Goal: Transaction & Acquisition: Purchase product/service

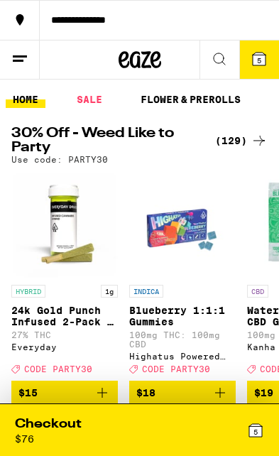
click at [165, 429] on div "5" at bounding box center [202, 429] width 125 height 29
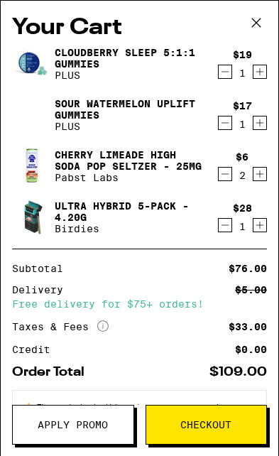
click at [231, 70] on icon "Decrement" at bounding box center [225, 71] width 13 height 17
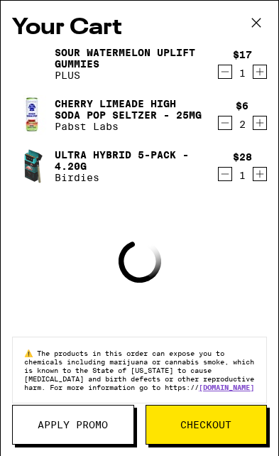
click at [229, 70] on icon "Decrement" at bounding box center [225, 71] width 13 height 17
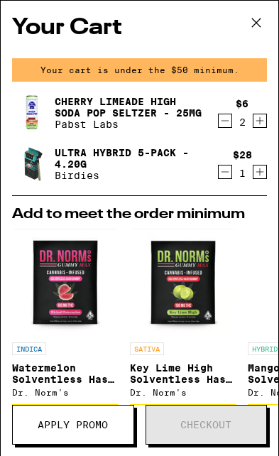
click at [231, 113] on div "$6 2" at bounding box center [242, 113] width 49 height 30
click at [227, 128] on icon "Decrement" at bounding box center [225, 120] width 13 height 17
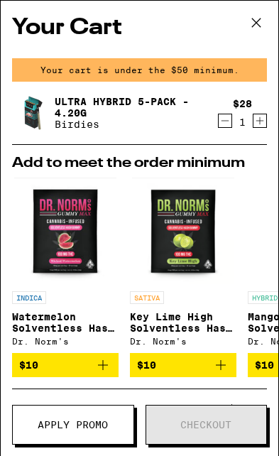
click at [227, 126] on icon "Decrement" at bounding box center [225, 120] width 13 height 17
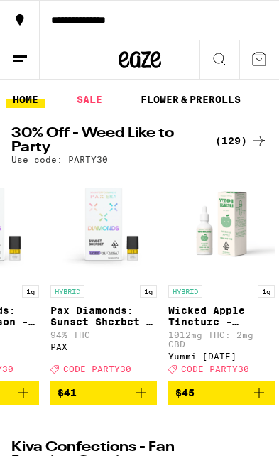
scroll to position [0, 13517]
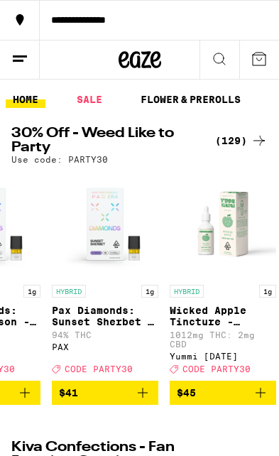
click at [149, 401] on icon "Add to bag" at bounding box center [142, 392] width 17 height 17
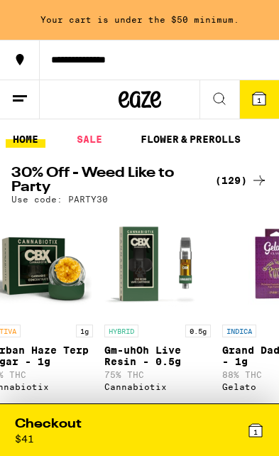
scroll to position [1, 9926]
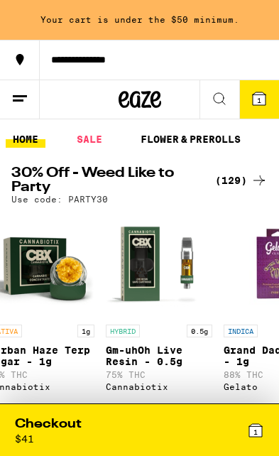
click at [190, 292] on img "Open page for Gm-uhOh Live Resin - 0.5g from Cannabiotix" at bounding box center [159, 264] width 107 height 107
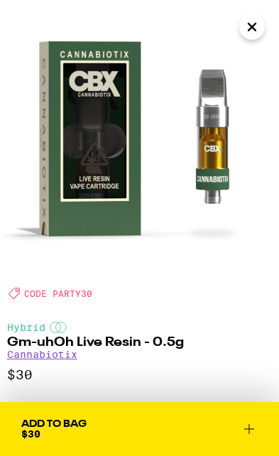
click at [250, 31] on icon "Close" at bounding box center [252, 26] width 17 height 21
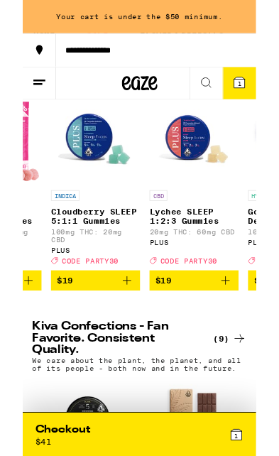
scroll to position [1, 5282]
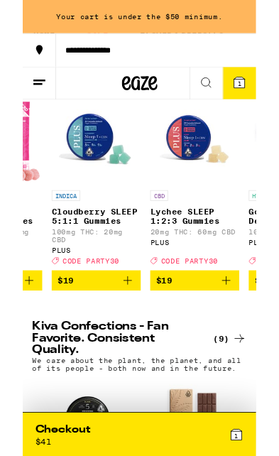
click at [133, 344] on icon "Add to bag" at bounding box center [125, 335] width 17 height 17
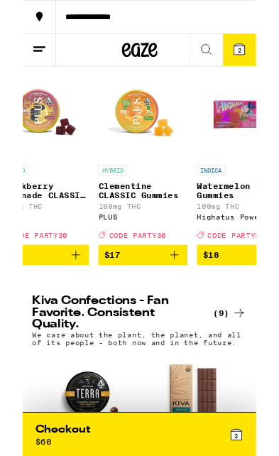
scroll to position [1, 3341]
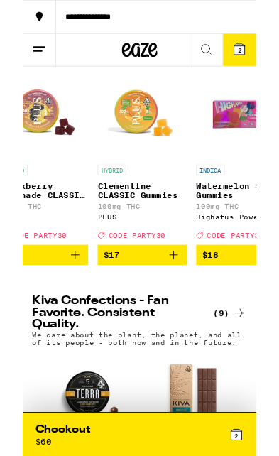
click at [182, 314] on icon "Add to bag" at bounding box center [180, 305] width 17 height 17
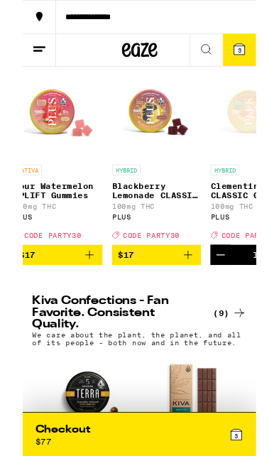
scroll to position [1, 3206]
click at [72, 314] on icon "Add to bag" at bounding box center [79, 305] width 17 height 17
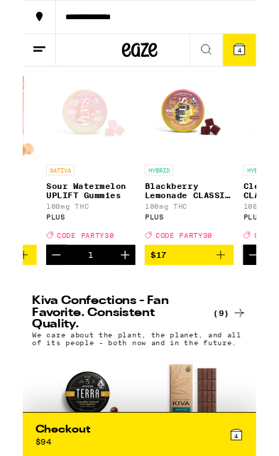
scroll to position [1, 3167]
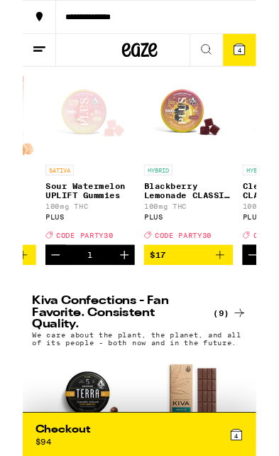
click at [230, 314] on icon "Add to bag" at bounding box center [235, 305] width 17 height 17
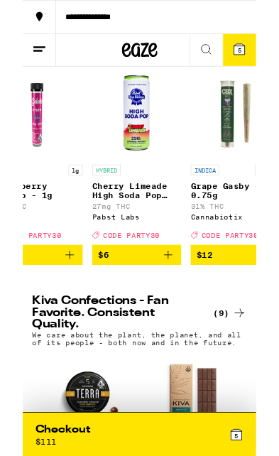
scroll to position [0, 1224]
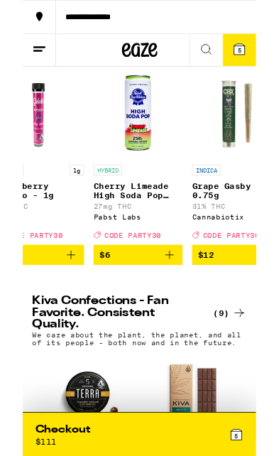
click at [184, 315] on button "$6" at bounding box center [138, 305] width 107 height 24
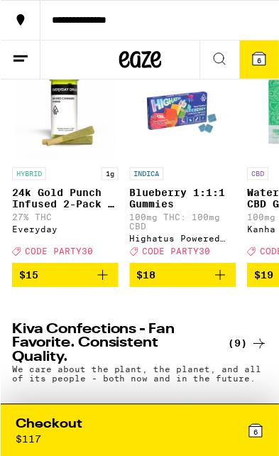
scroll to position [118, 0]
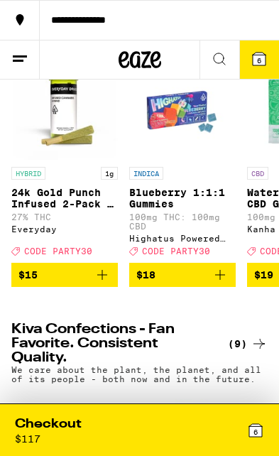
click at [274, 54] on button "6" at bounding box center [259, 59] width 40 height 38
click at [74, 430] on div "Checkout" at bounding box center [48, 424] width 67 height 18
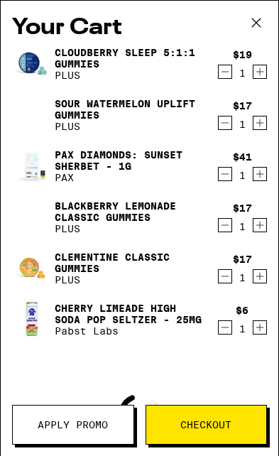
click at [74, 433] on button "Apply Promo" at bounding box center [73, 425] width 122 height 40
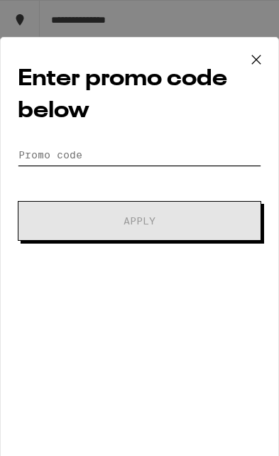
click at [121, 152] on input "Promo Code" at bounding box center [140, 154] width 244 height 21
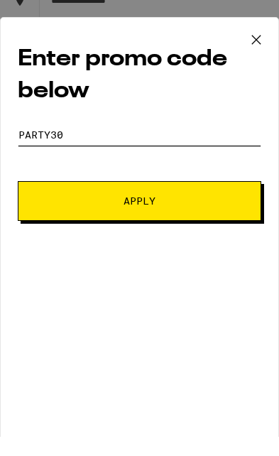
type input "Party30"
click at [185, 201] on button "Apply" at bounding box center [140, 221] width 244 height 40
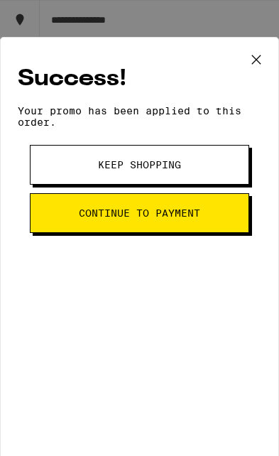
click at [260, 63] on icon at bounding box center [256, 59] width 9 height 9
